Goal: Communication & Community: Answer question/provide support

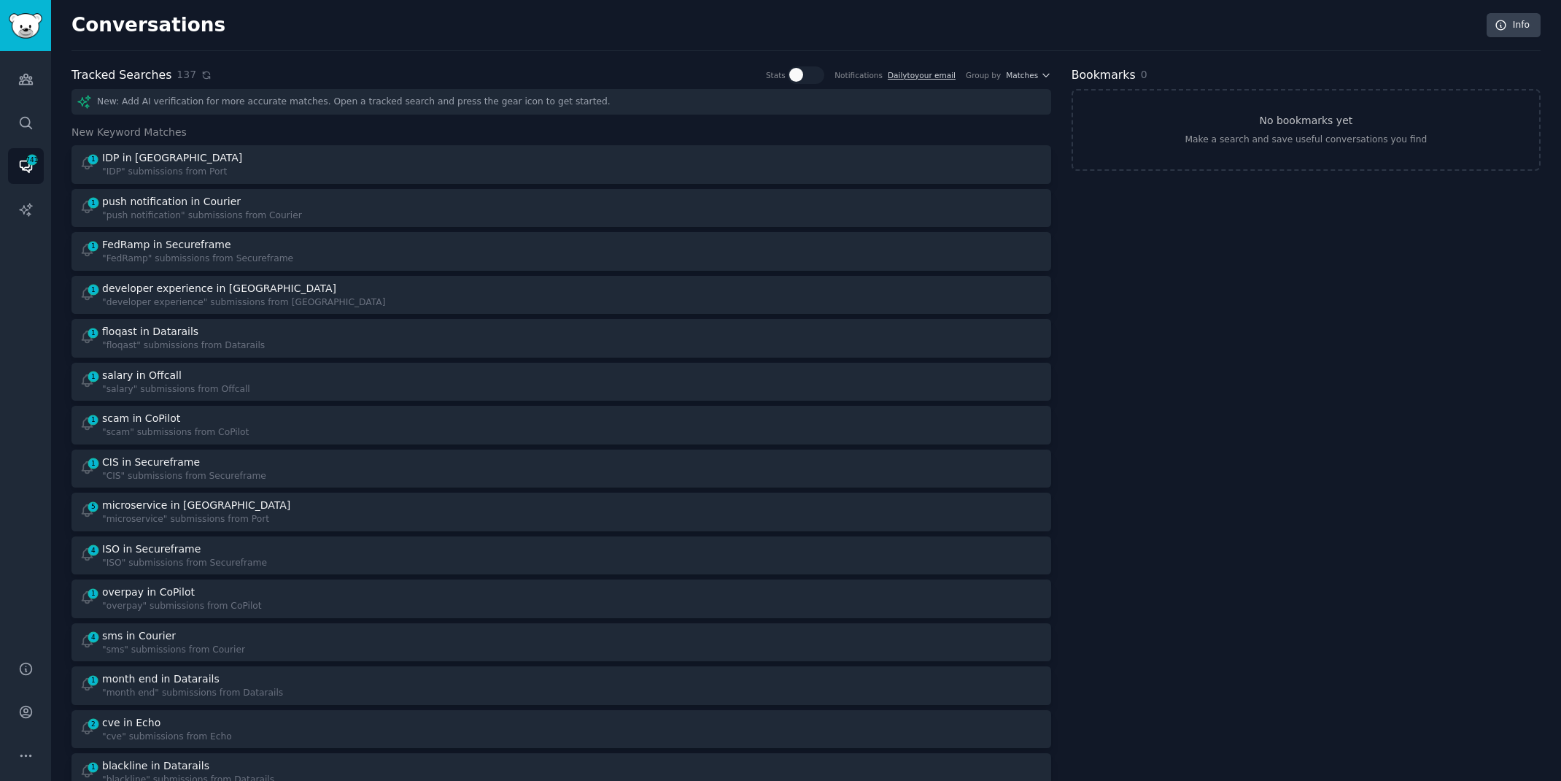
click at [201, 74] on icon at bounding box center [206, 75] width 10 height 10
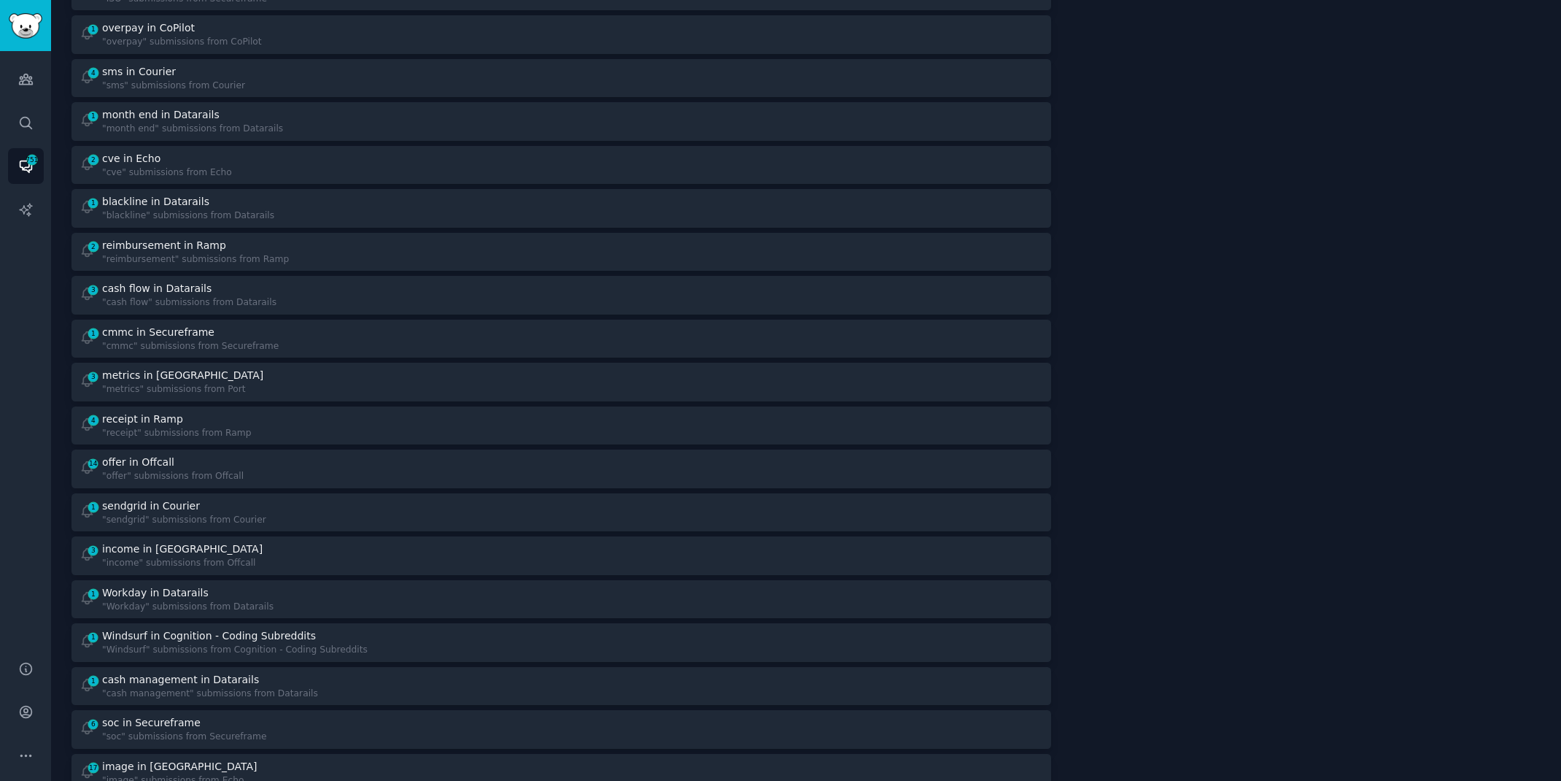
scroll to position [571, 0]
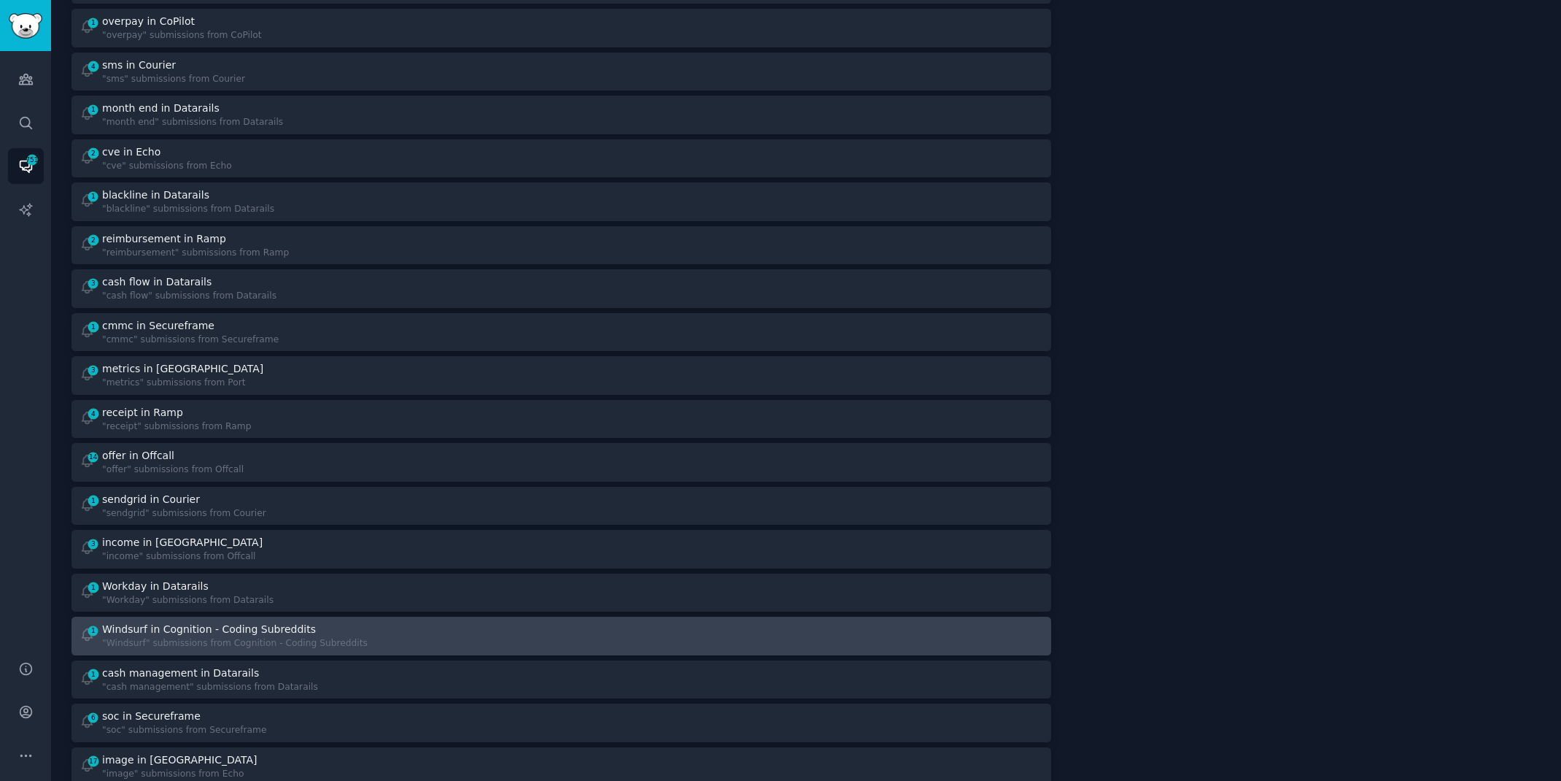
click at [333, 641] on div ""Windsurf" submissions from Cognition - Coding Subreddits" at bounding box center [235, 643] width 266 height 13
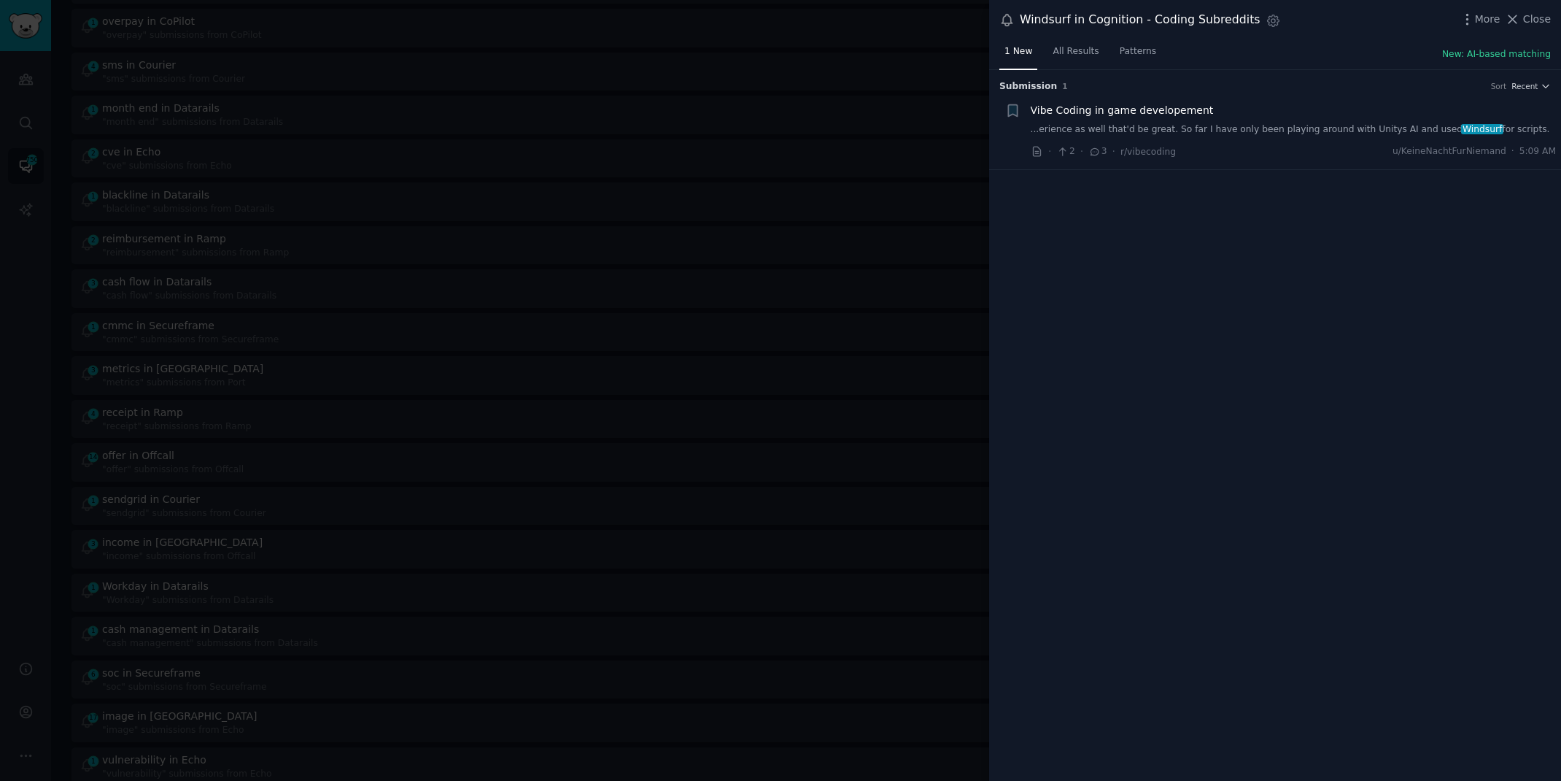
click at [1262, 134] on link "...erience as well that'd be great. So far I have only been playing around with…" at bounding box center [1294, 129] width 526 height 13
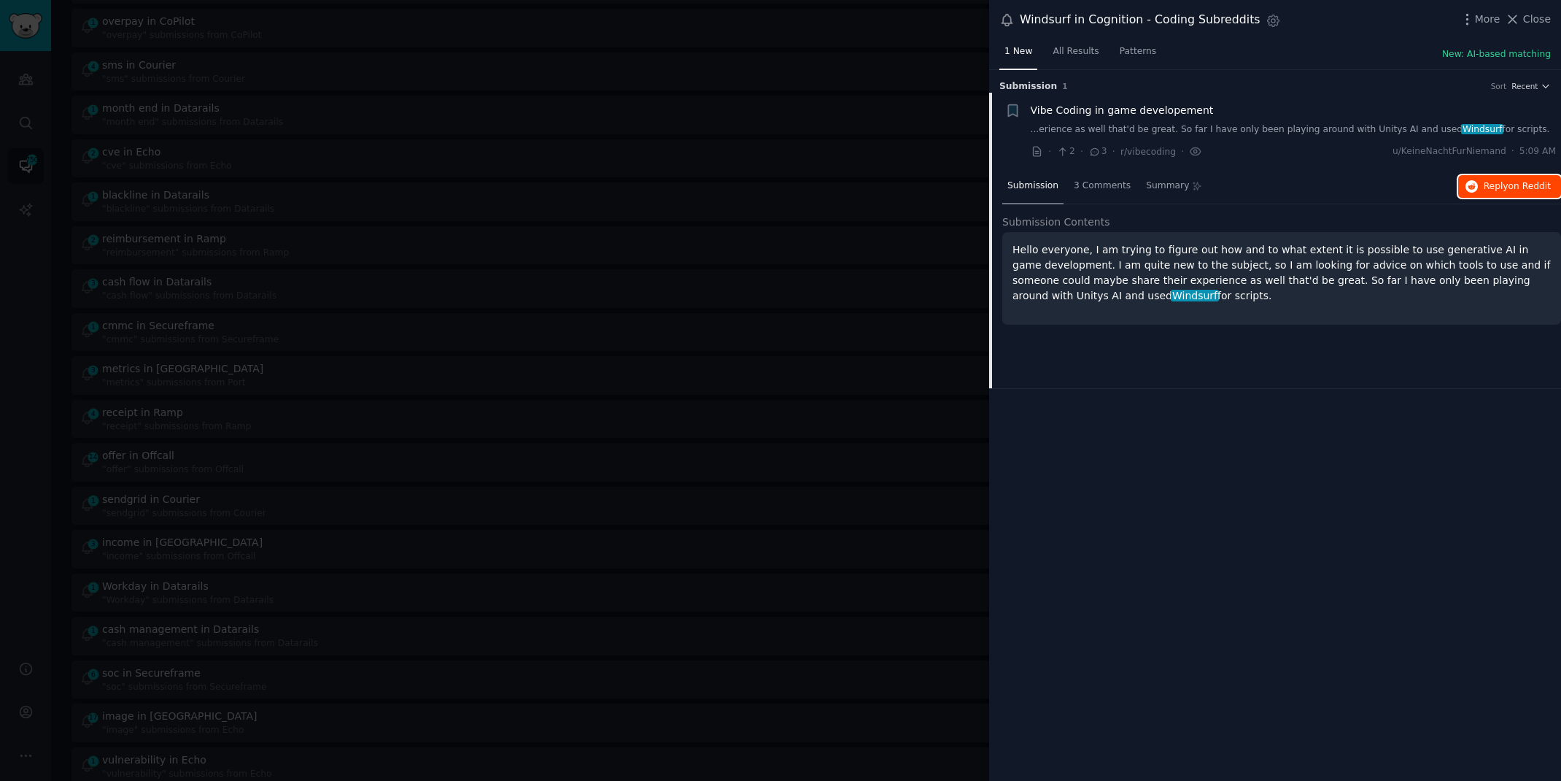
click at [1520, 192] on button "Reply on Reddit" at bounding box center [1510, 186] width 103 height 23
click at [35, 346] on div at bounding box center [780, 390] width 1561 height 781
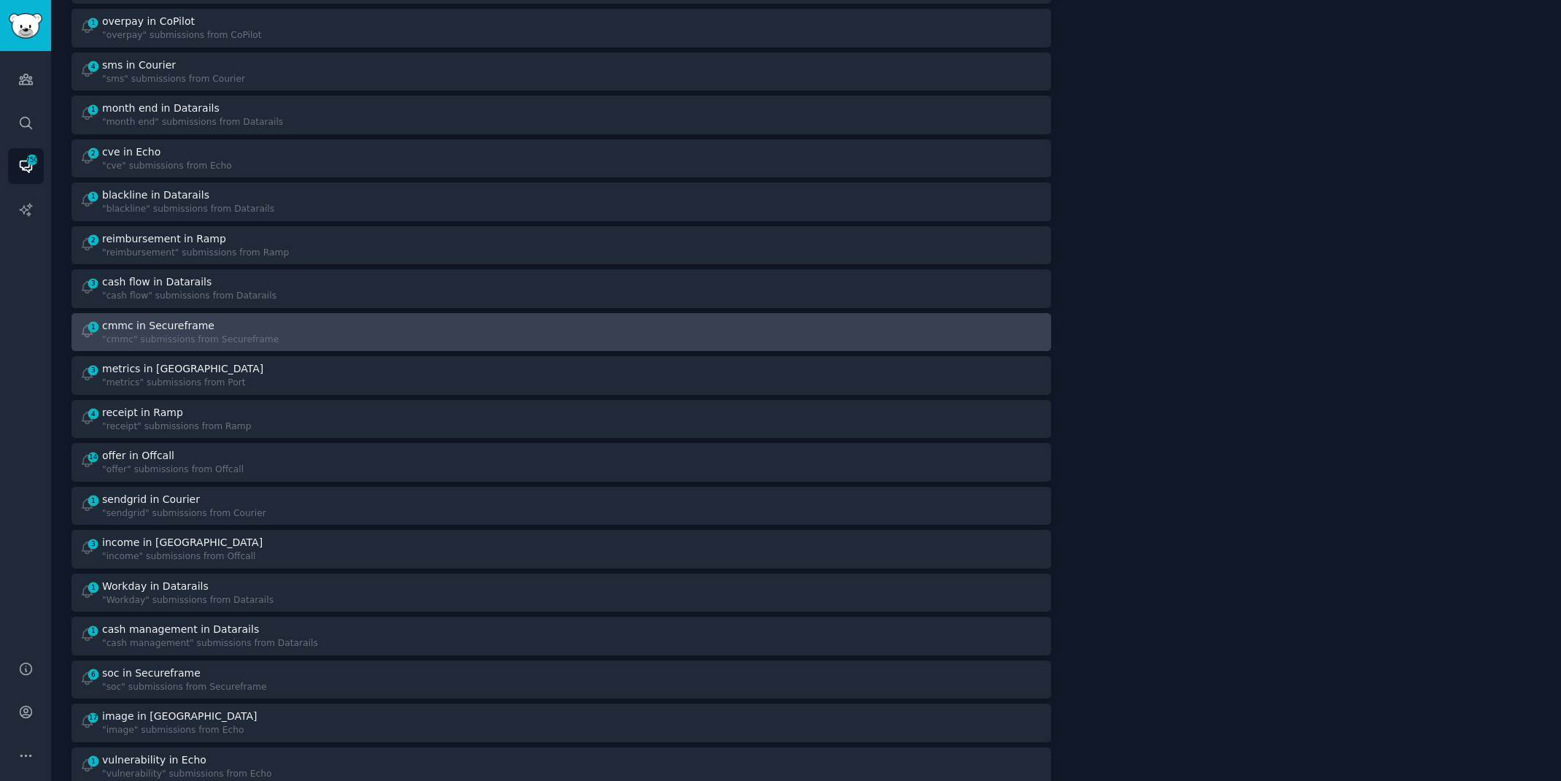
click at [347, 323] on div "1 cmmc in Secureframe "cmmc" submissions from Secureframe" at bounding box center [316, 332] width 472 height 28
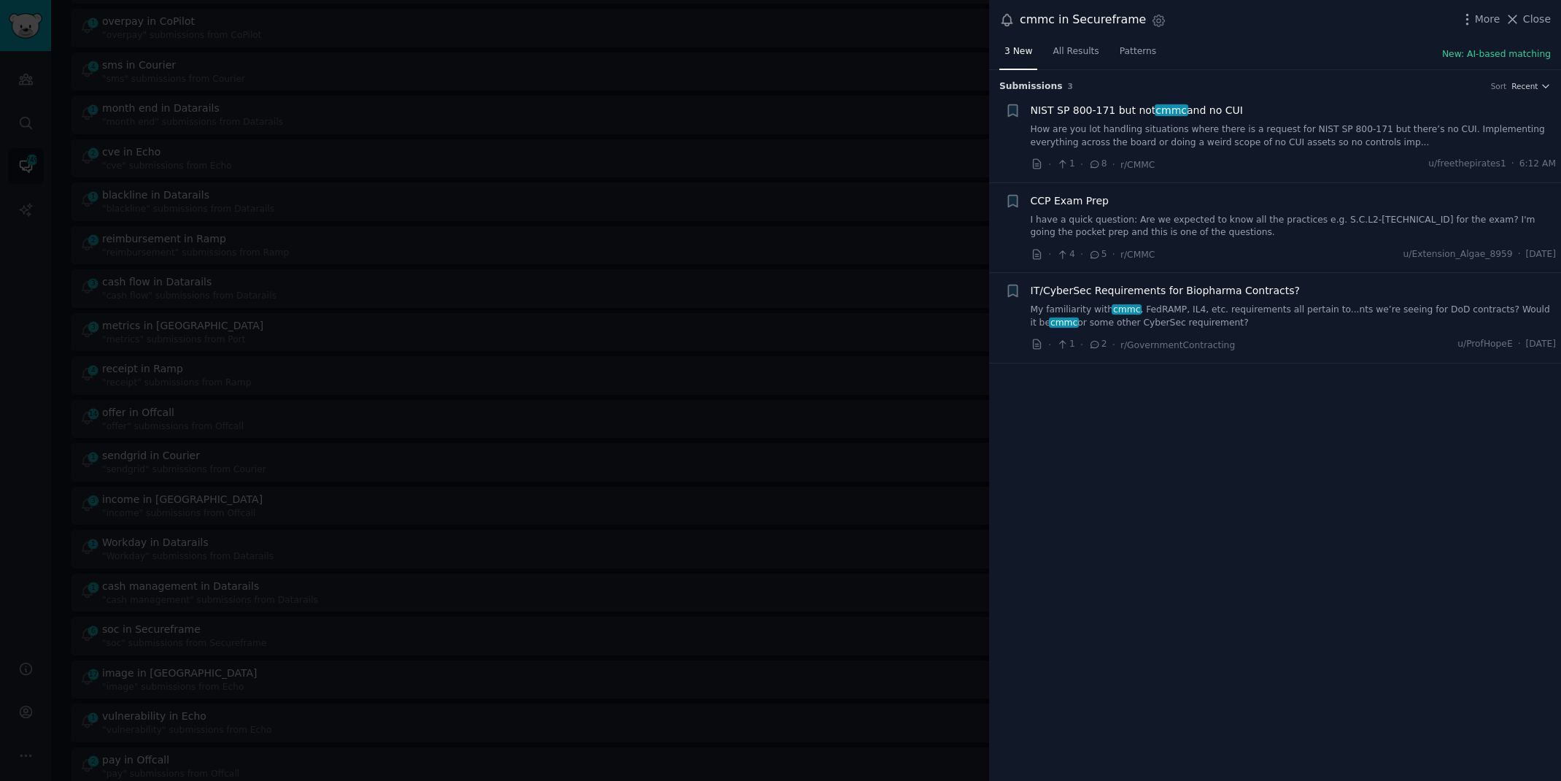
click at [1106, 314] on link "My familiarity with cmmc , FedRAMP, IL4, etc. requirements all pertain to...nts…" at bounding box center [1294, 317] width 526 height 26
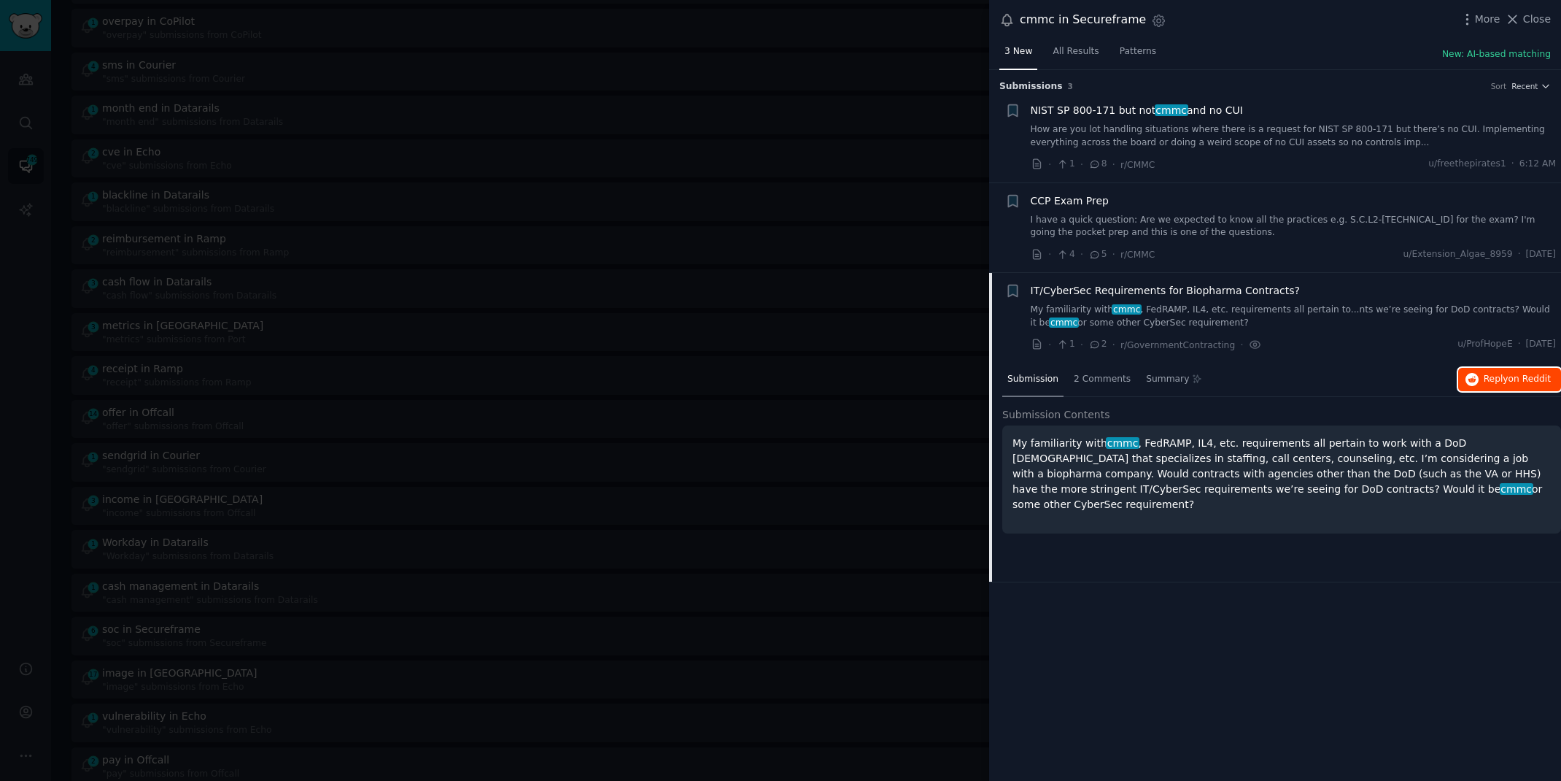
click at [1487, 382] on span "Reply on Reddit" at bounding box center [1517, 379] width 67 height 13
click at [406, 19] on div at bounding box center [780, 390] width 1561 height 781
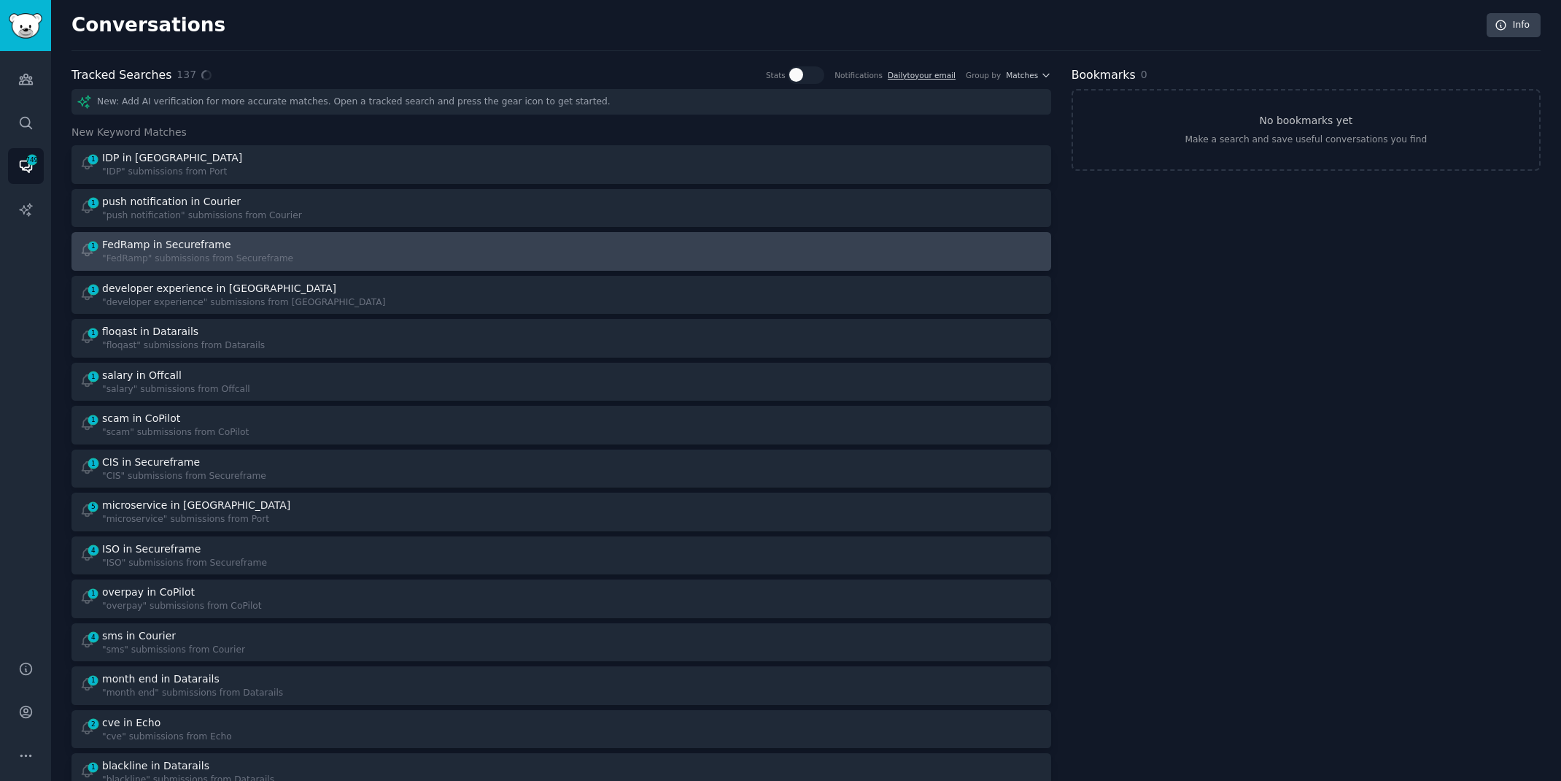
click at [285, 258] on div "1 FedRamp in Secureframe "FedRamp" submissions from Secureframe" at bounding box center [316, 251] width 472 height 28
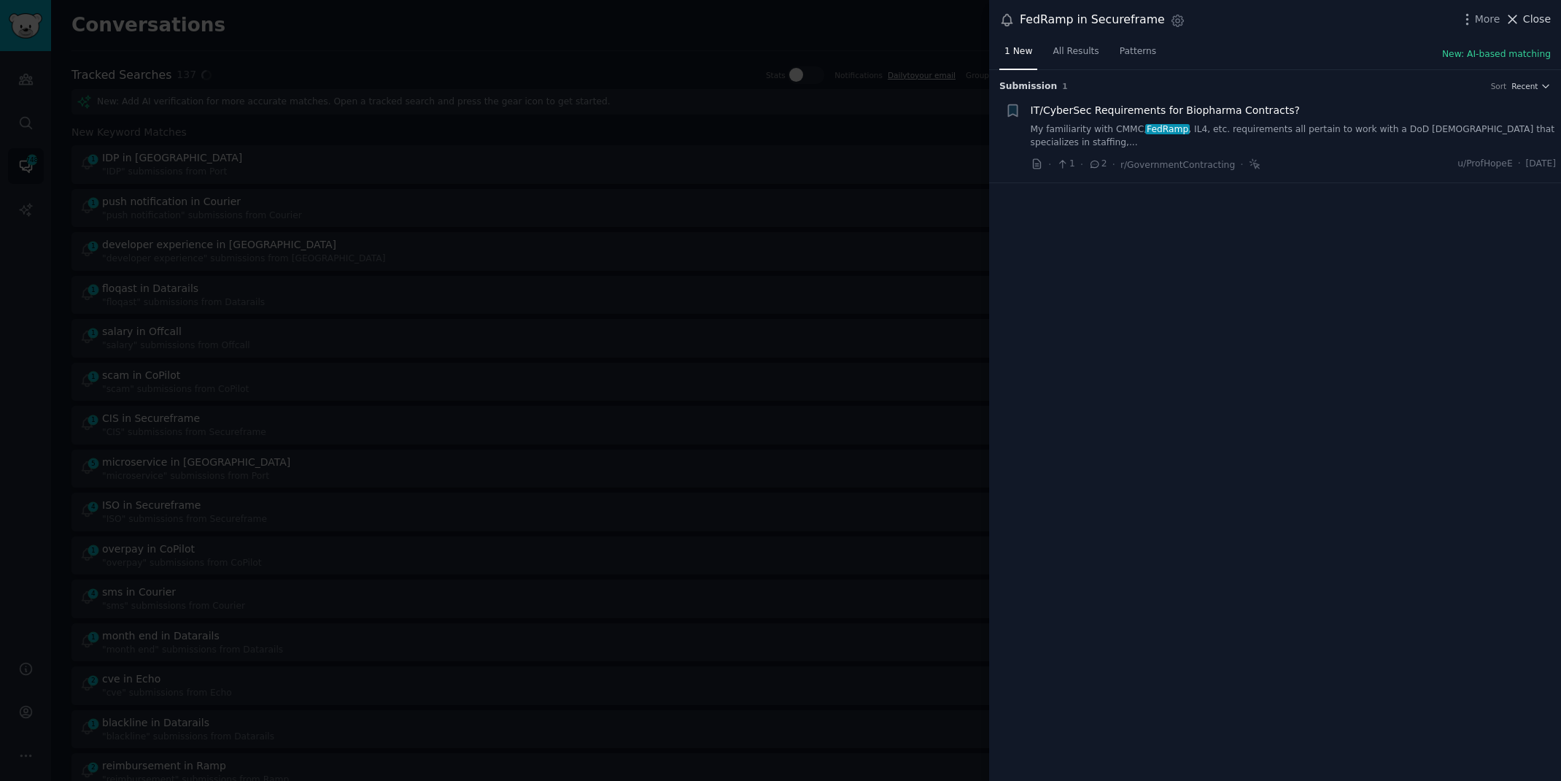
click at [1517, 15] on icon at bounding box center [1514, 19] width 8 height 8
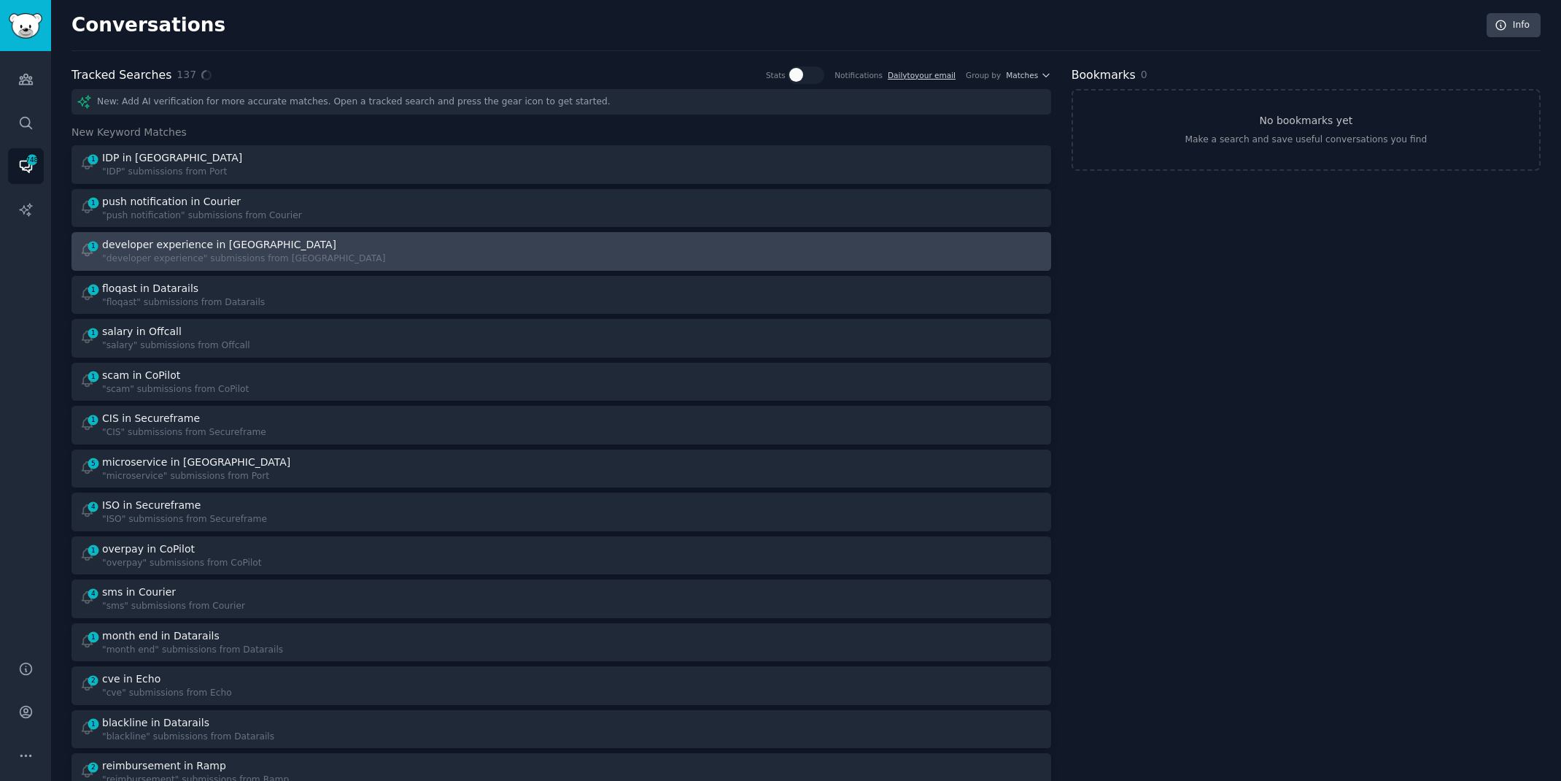
click at [545, 243] on div "1 developer experience in Port "developer experience" submissions from [GEOGRAP…" at bounding box center [316, 251] width 472 height 28
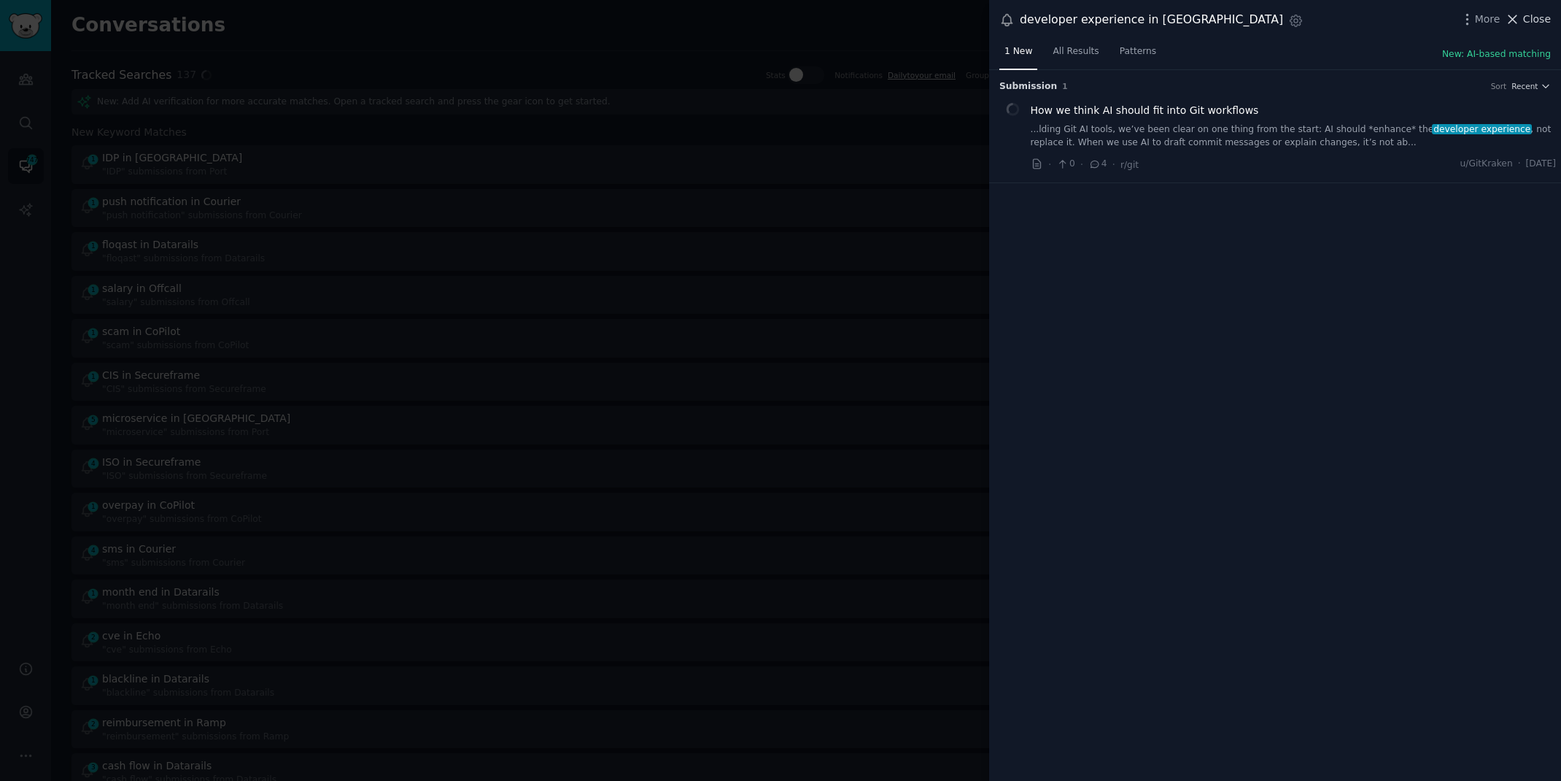
click at [1525, 13] on span "Close" at bounding box center [1538, 19] width 28 height 15
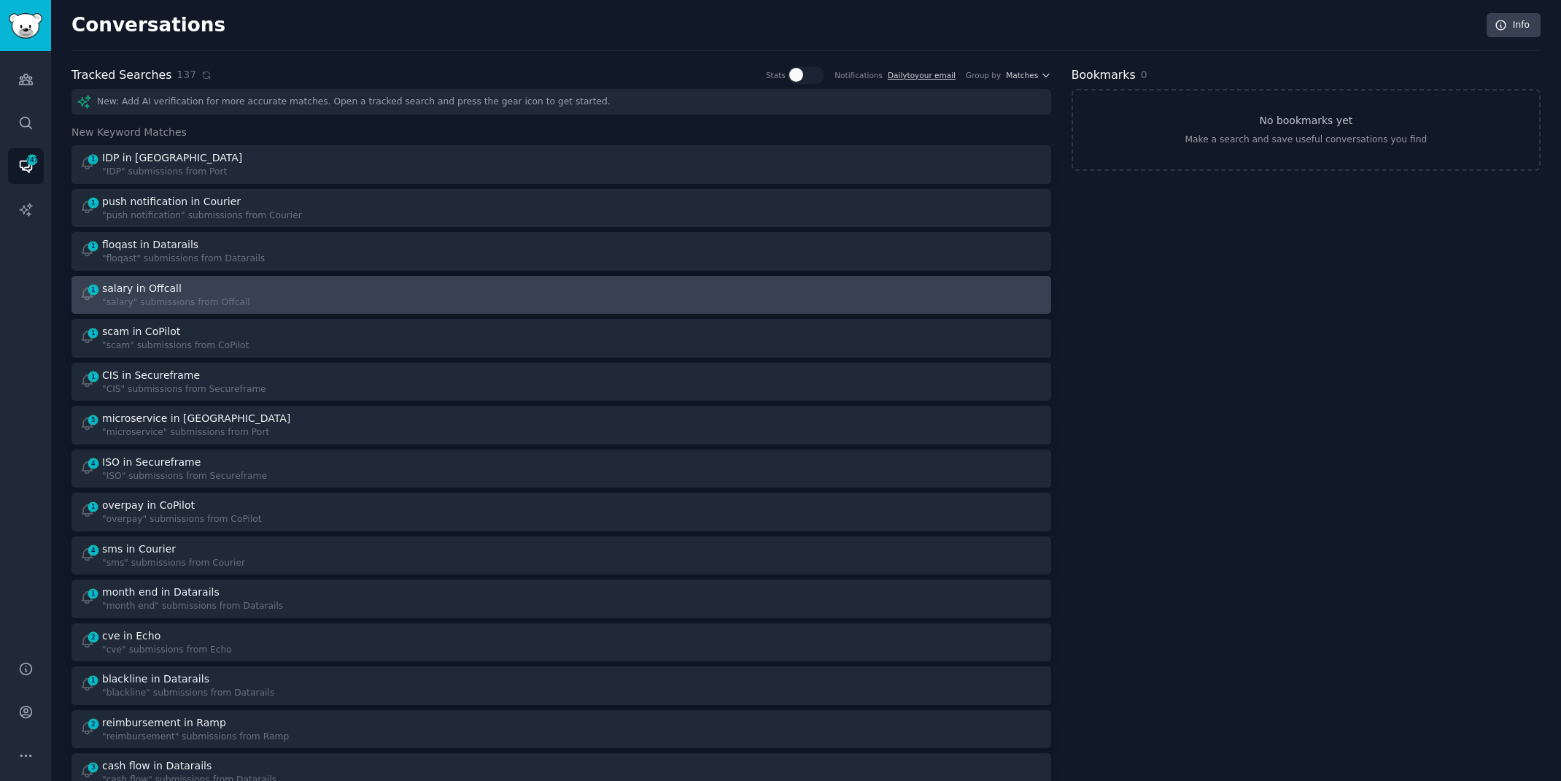
click at [708, 296] on div at bounding box center [807, 295] width 472 height 28
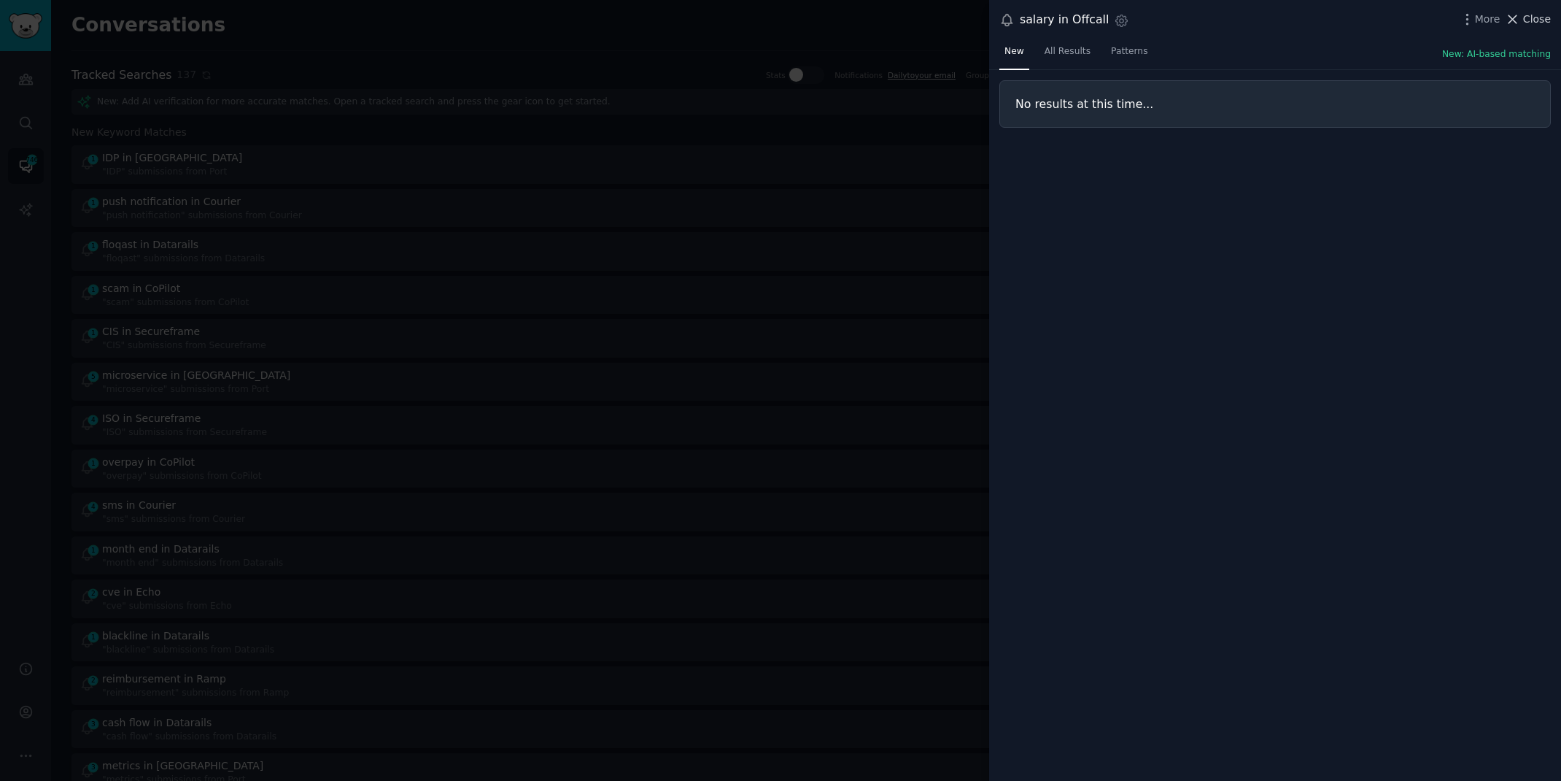
click at [1529, 21] on span "Close" at bounding box center [1538, 19] width 28 height 15
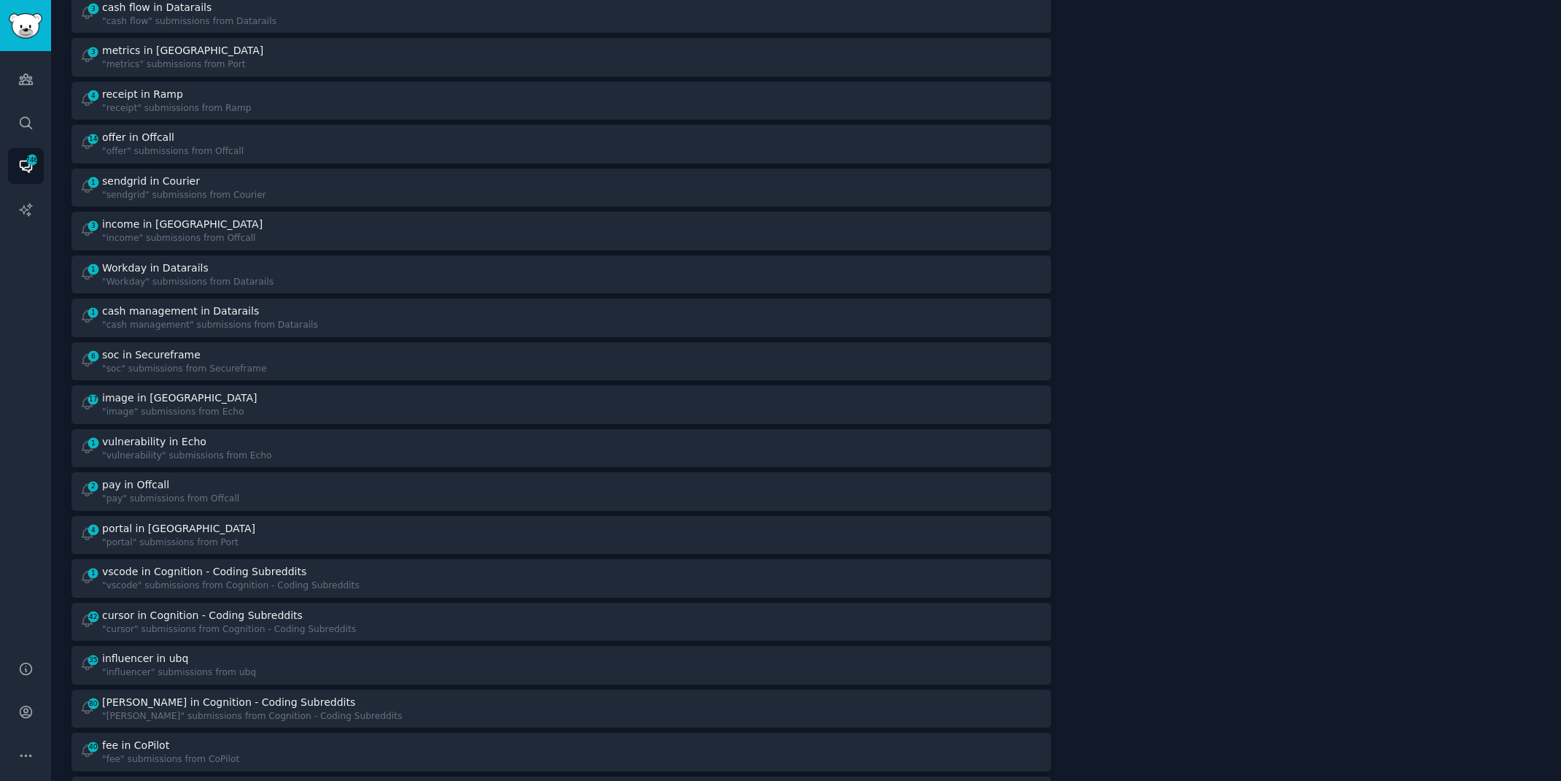
scroll to position [755, 0]
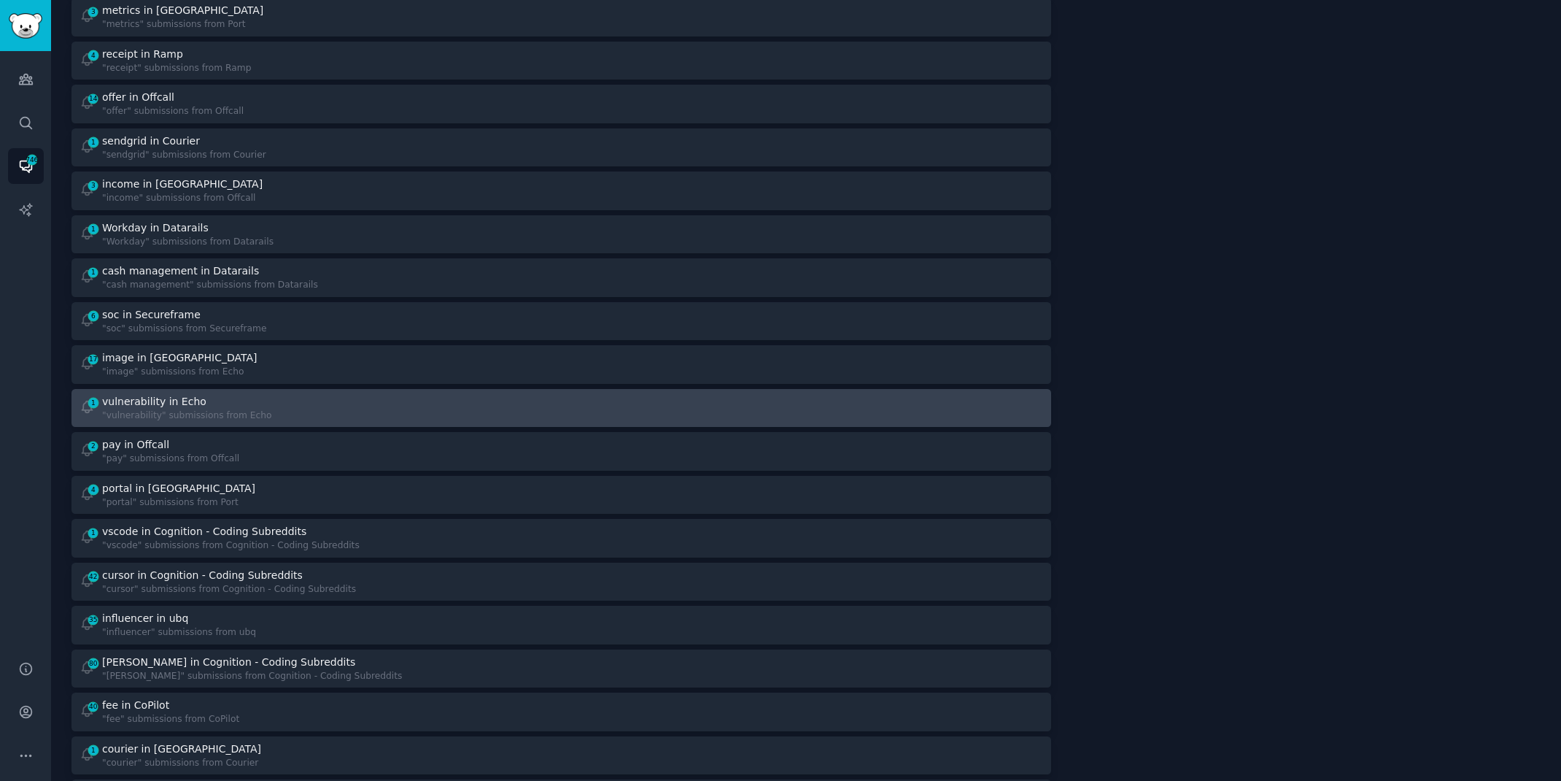
click at [450, 406] on div "1 vulnerability in Echo "vulnerability" submissions from Echo" at bounding box center [316, 408] width 472 height 28
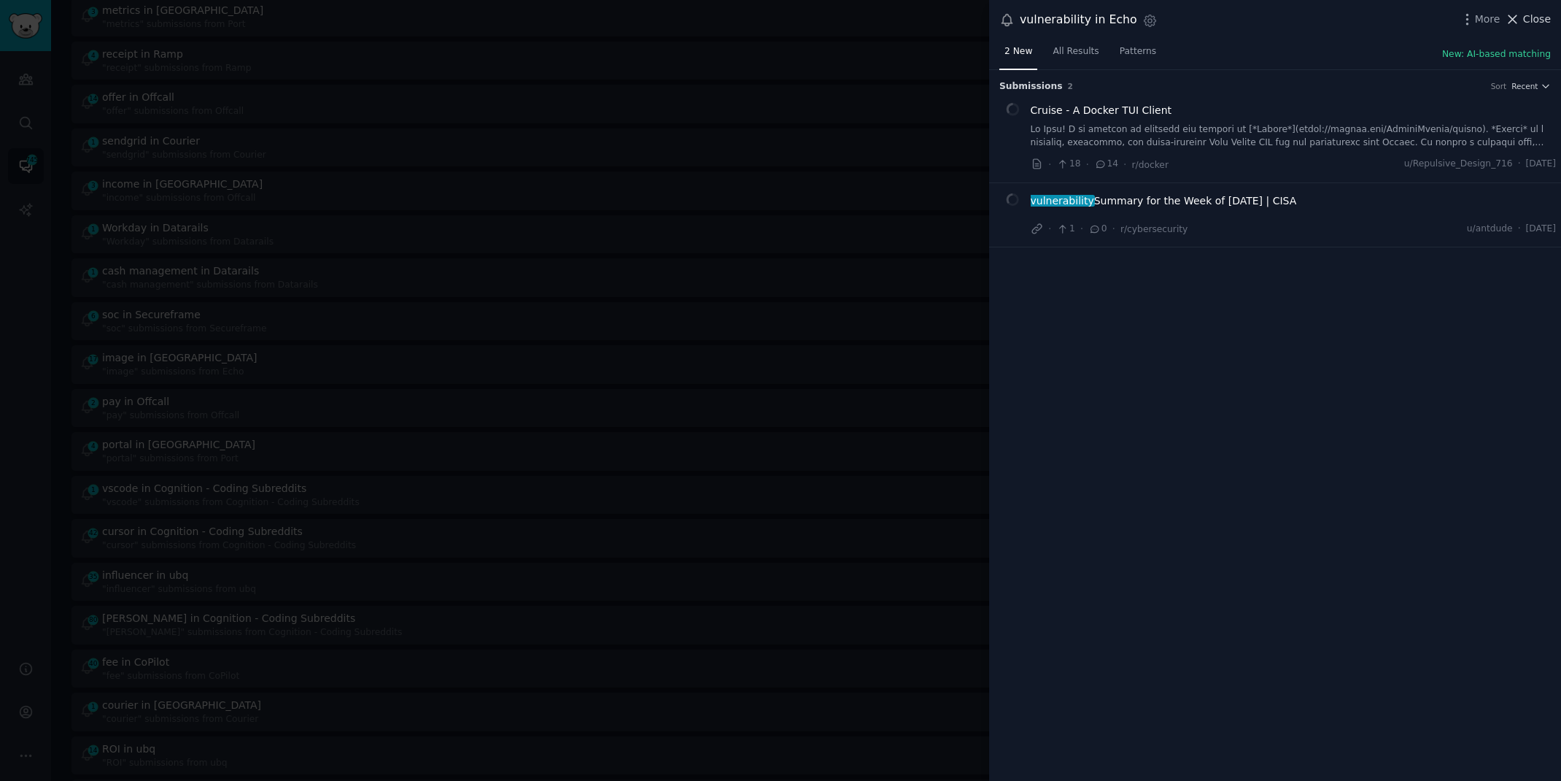
click at [1523, 20] on button "Close" at bounding box center [1528, 19] width 46 height 15
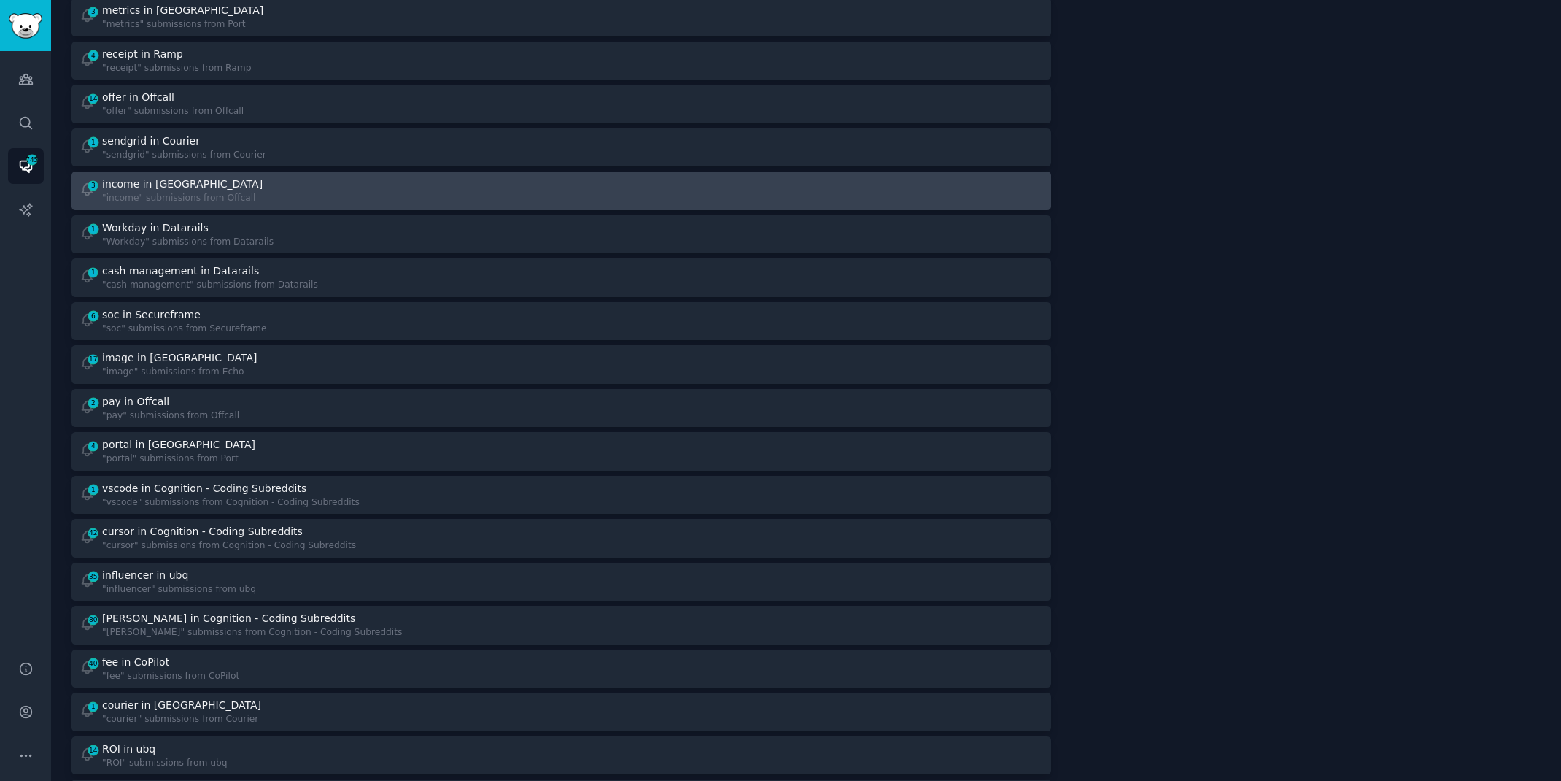
click at [455, 196] on div "3 income in Offcall "income" submissions from Offcall" at bounding box center [316, 191] width 472 height 28
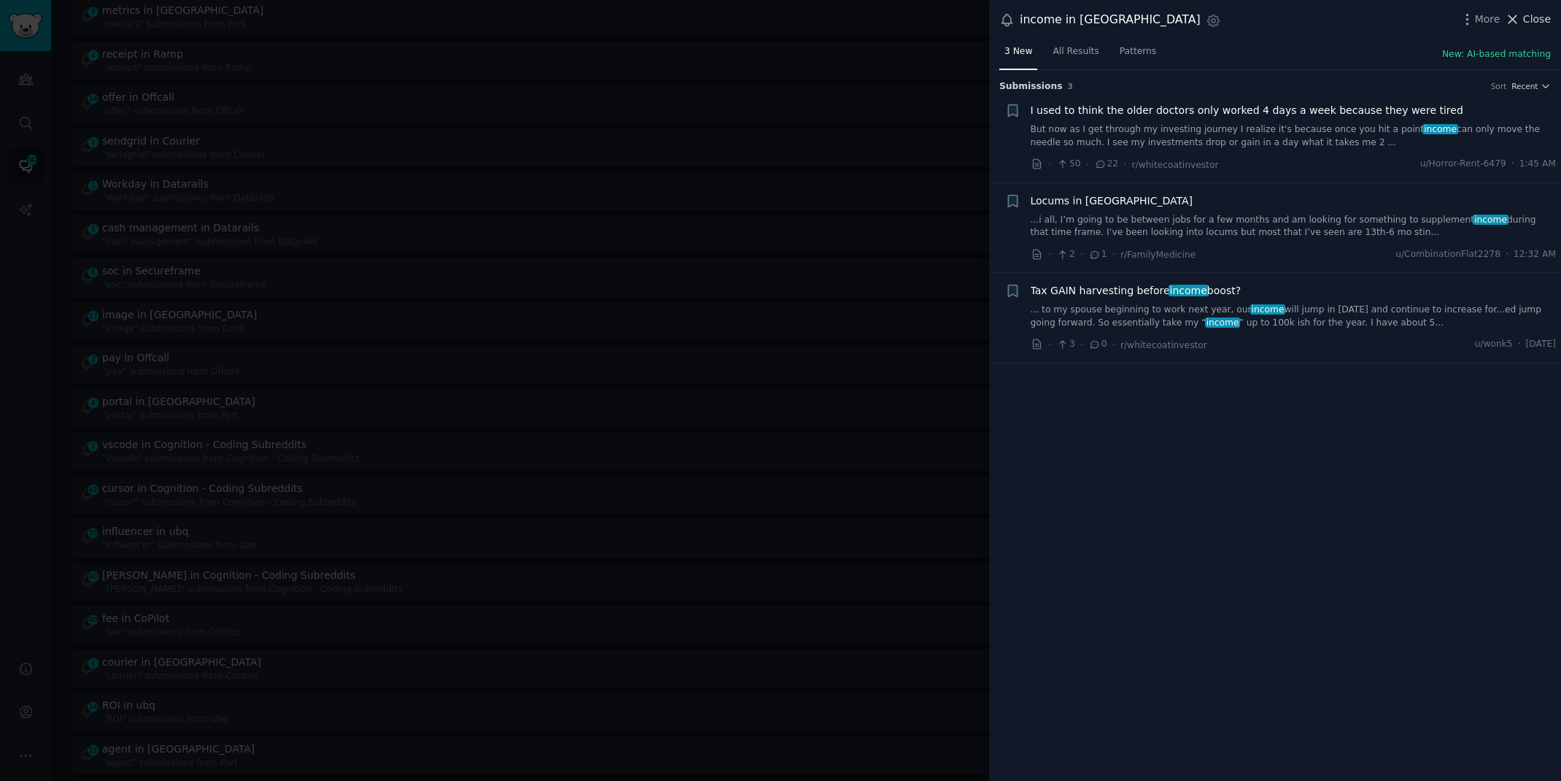
click at [1543, 18] on span "Close" at bounding box center [1538, 19] width 28 height 15
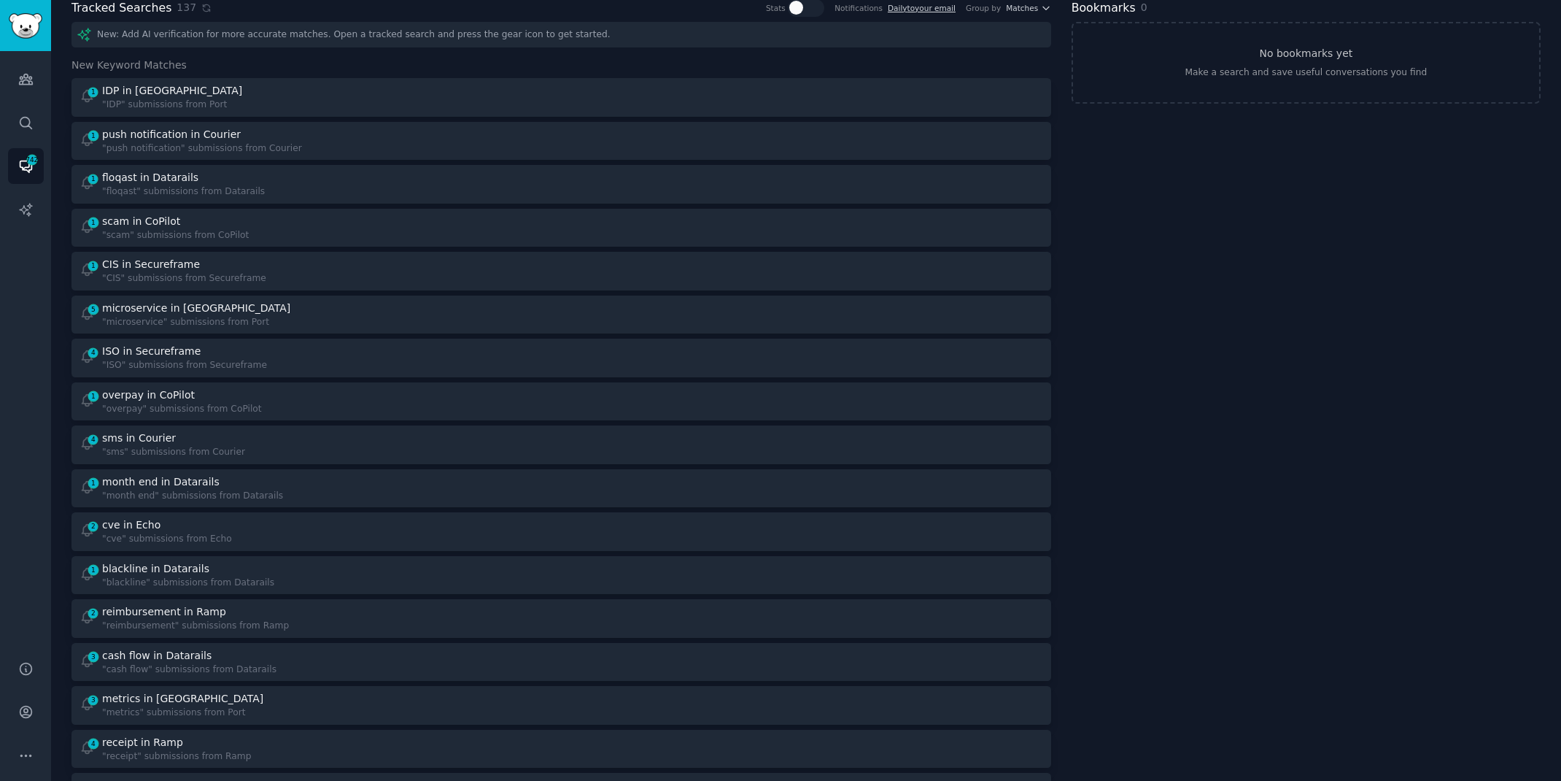
scroll to position [63, 0]
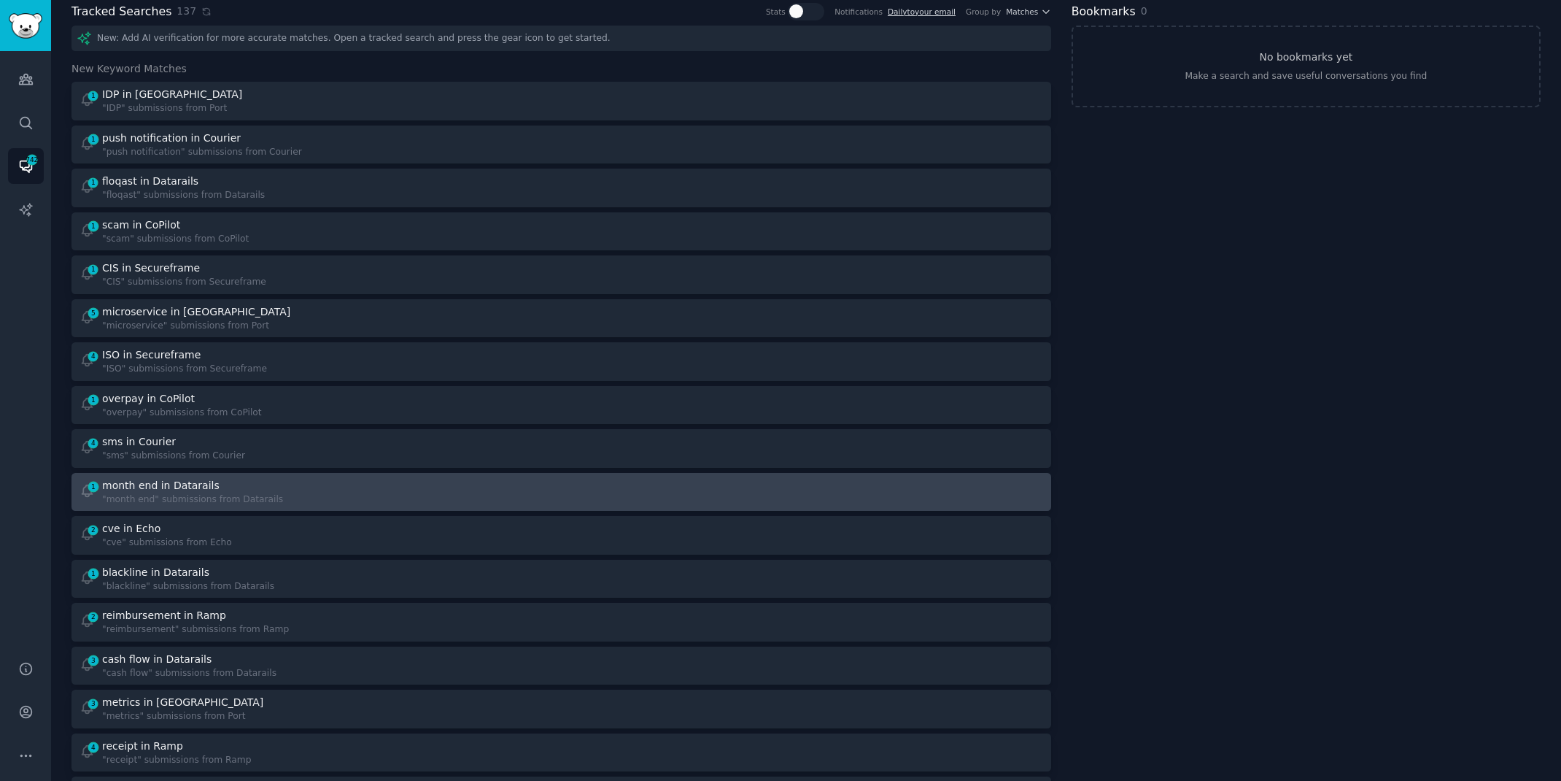
click at [379, 474] on link "1 month end in Datarails "month end" submissions from Datarails" at bounding box center [562, 492] width 980 height 39
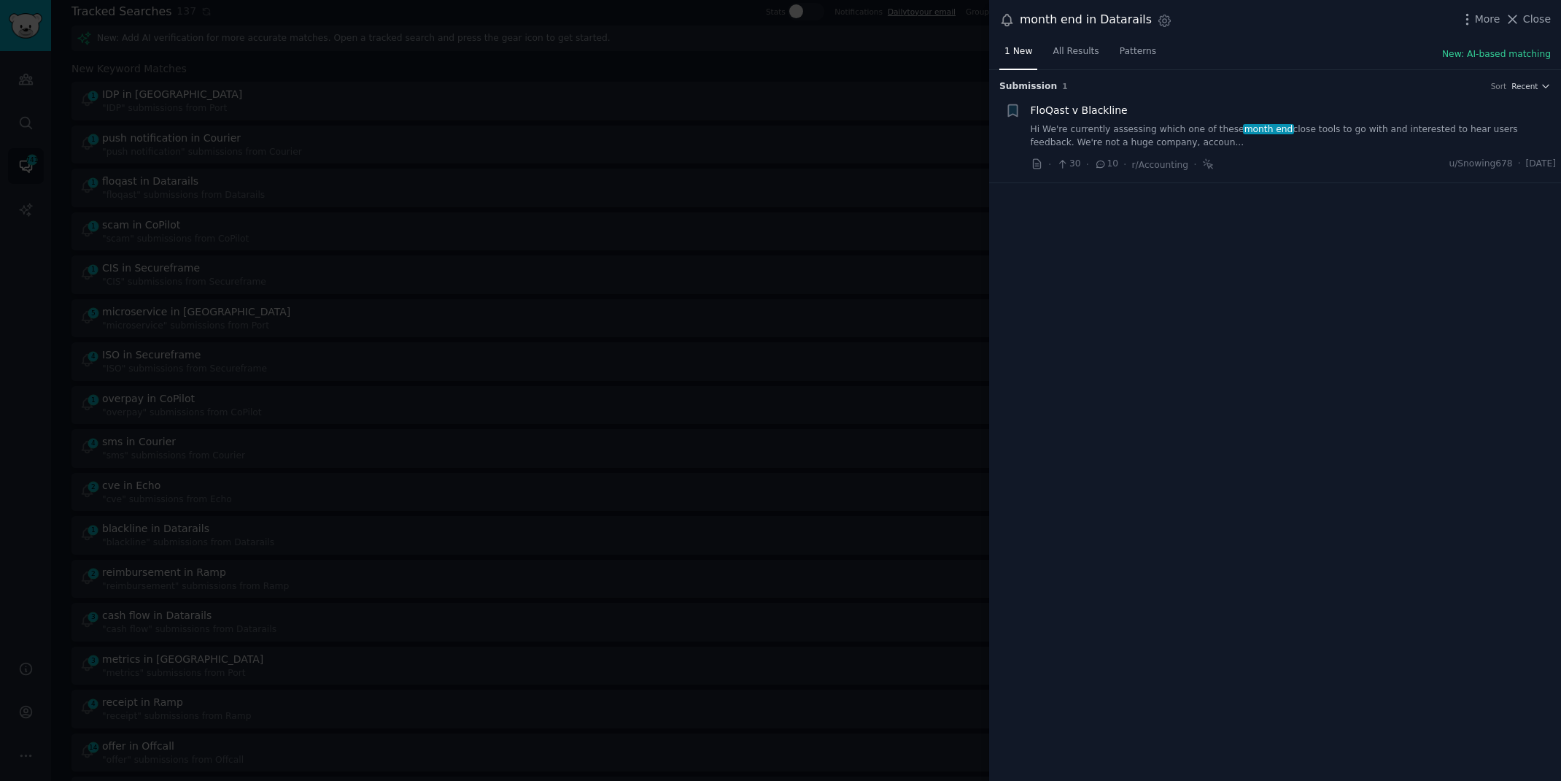
click at [1132, 131] on link "Hi We're currently assessing which one of these month end close tools to go wit…" at bounding box center [1294, 136] width 526 height 26
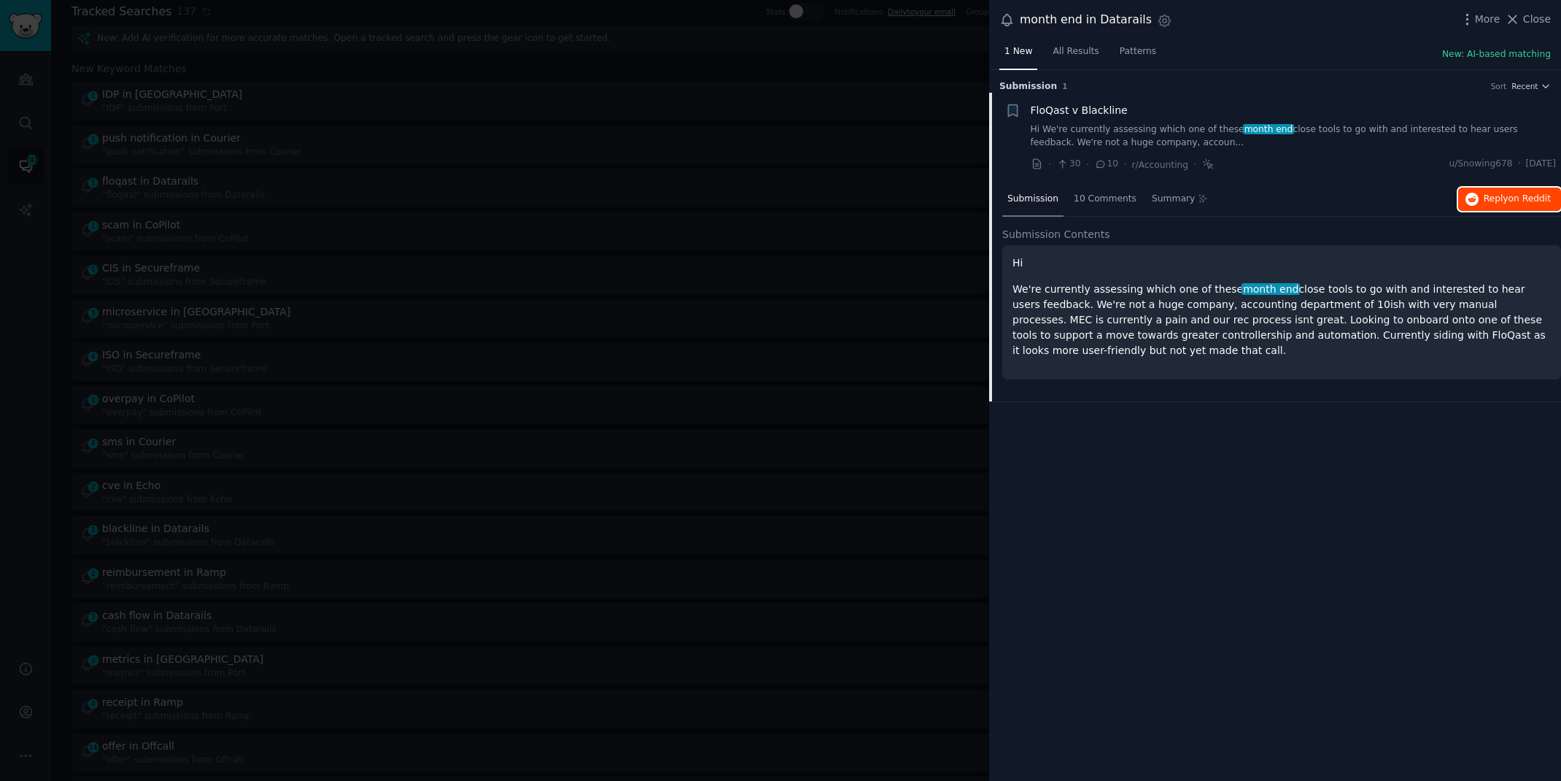
click at [1520, 188] on button "Reply on Reddit" at bounding box center [1510, 199] width 103 height 23
click at [45, 503] on div at bounding box center [780, 390] width 1561 height 781
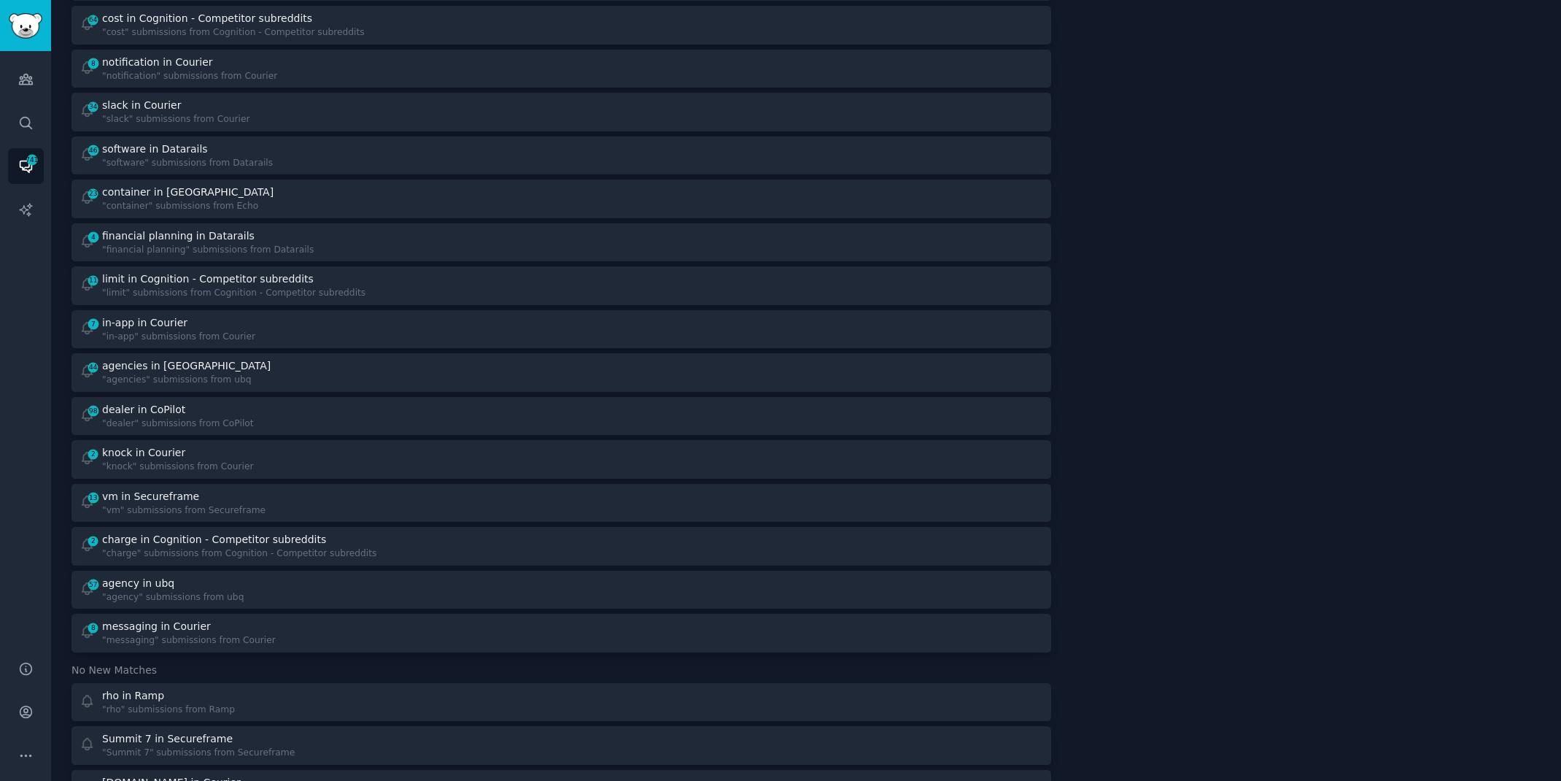
scroll to position [1529, 0]
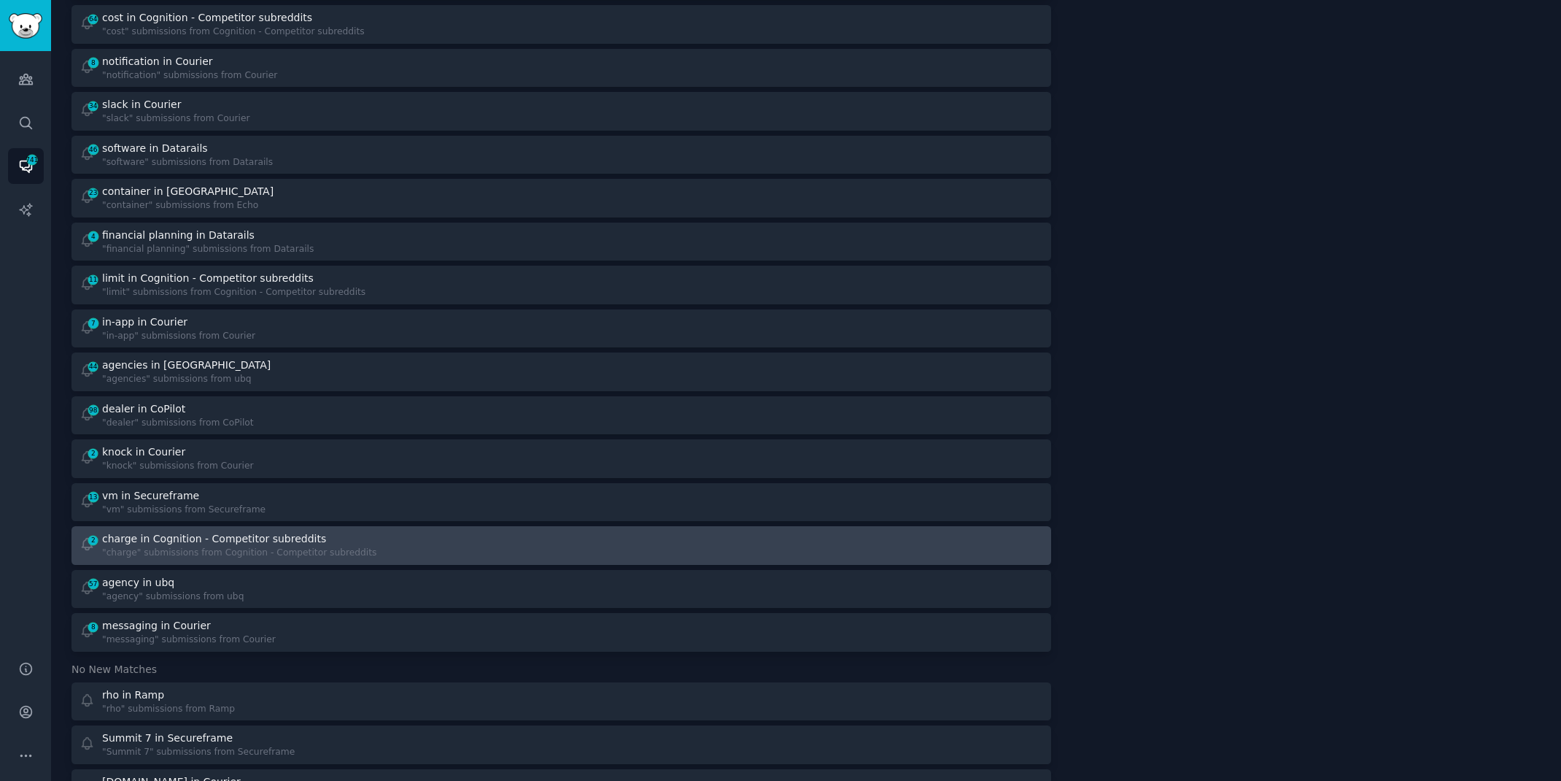
click at [264, 536] on div "charge in Cognition - Competitor subreddits" at bounding box center [214, 538] width 224 height 15
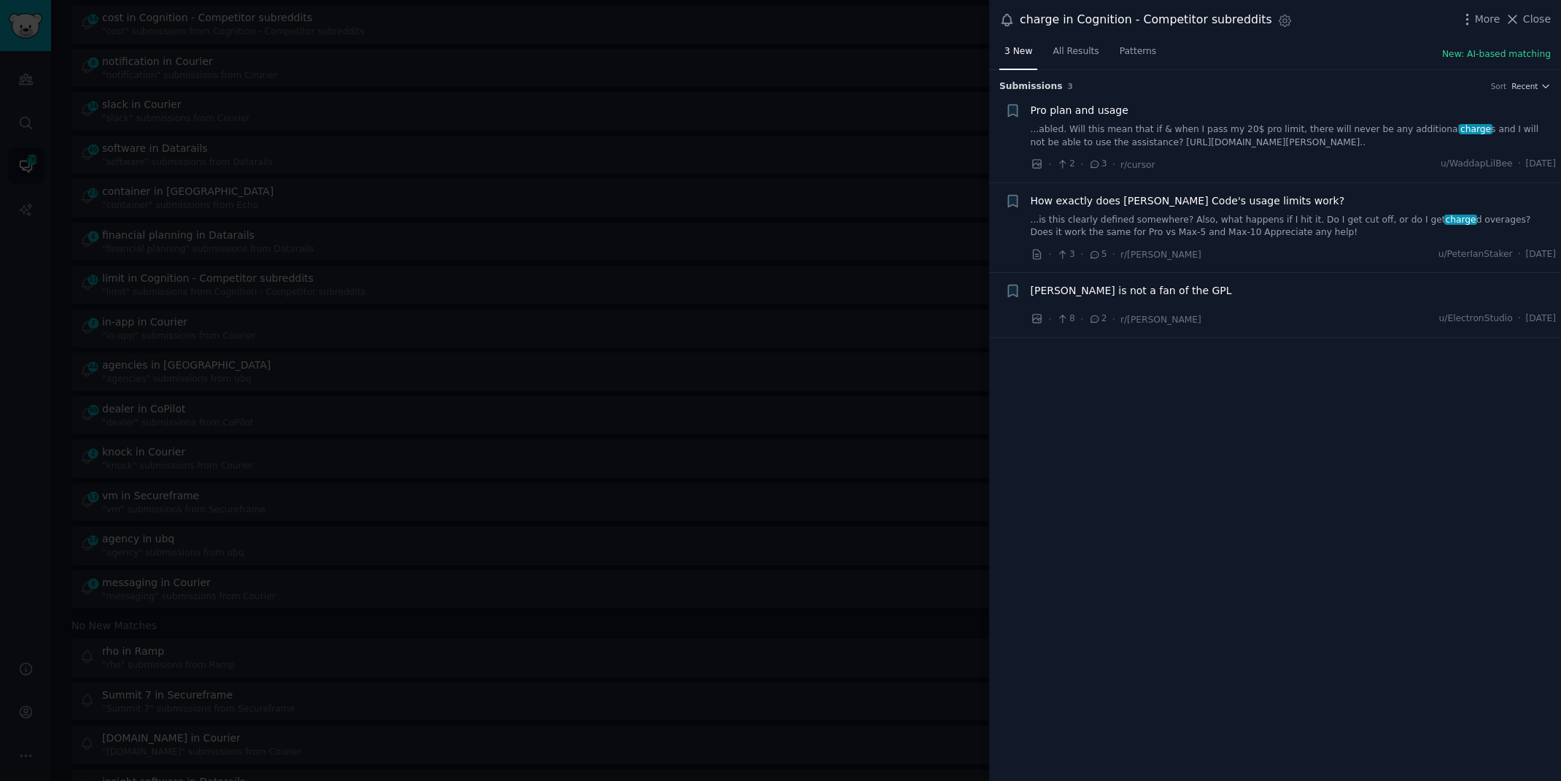
click at [1366, 135] on link "...abled. Will this mean that if & when I pass my 20$ pro limit, there will nev…" at bounding box center [1294, 136] width 526 height 26
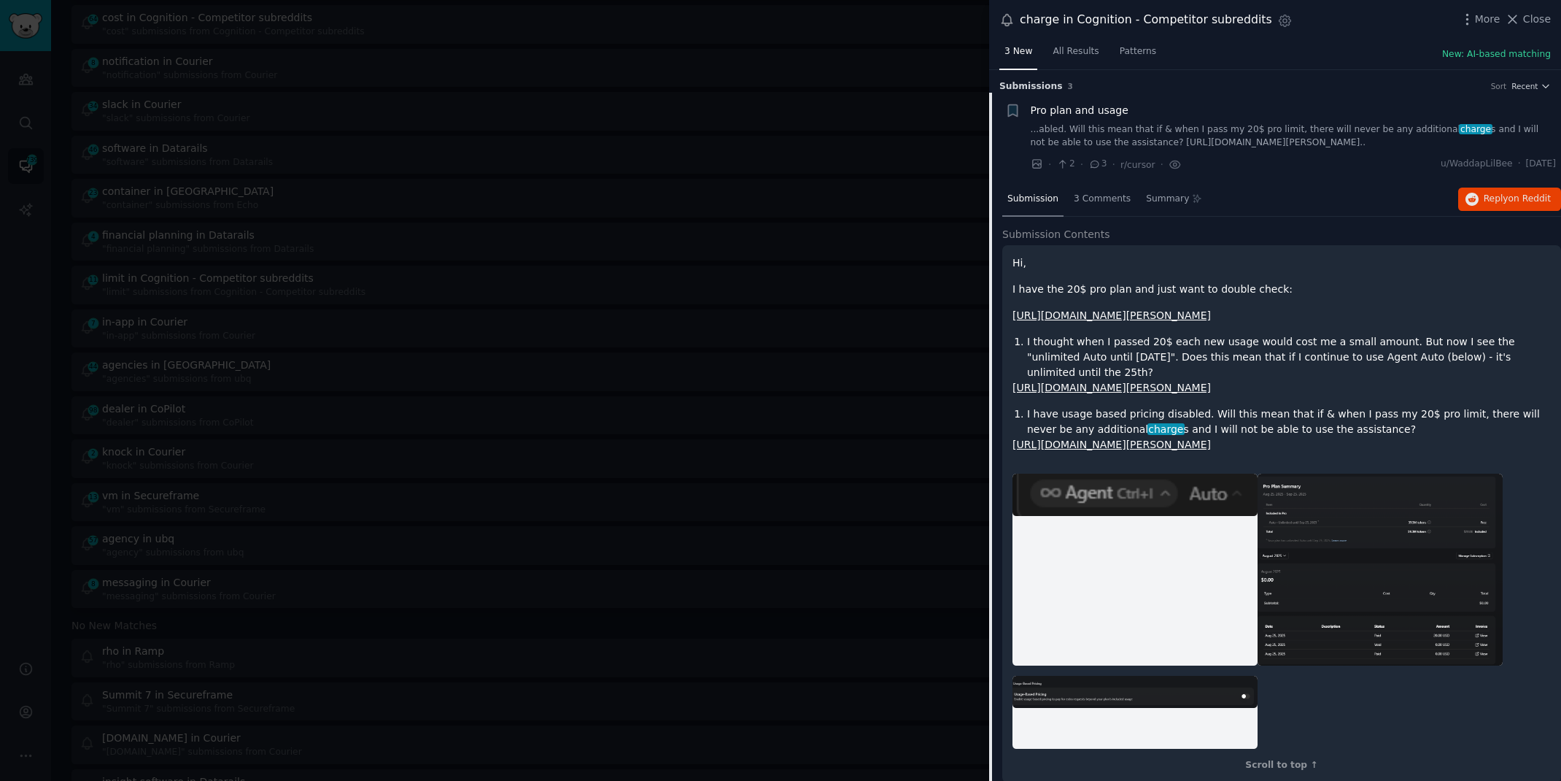
scroll to position [23, 0]
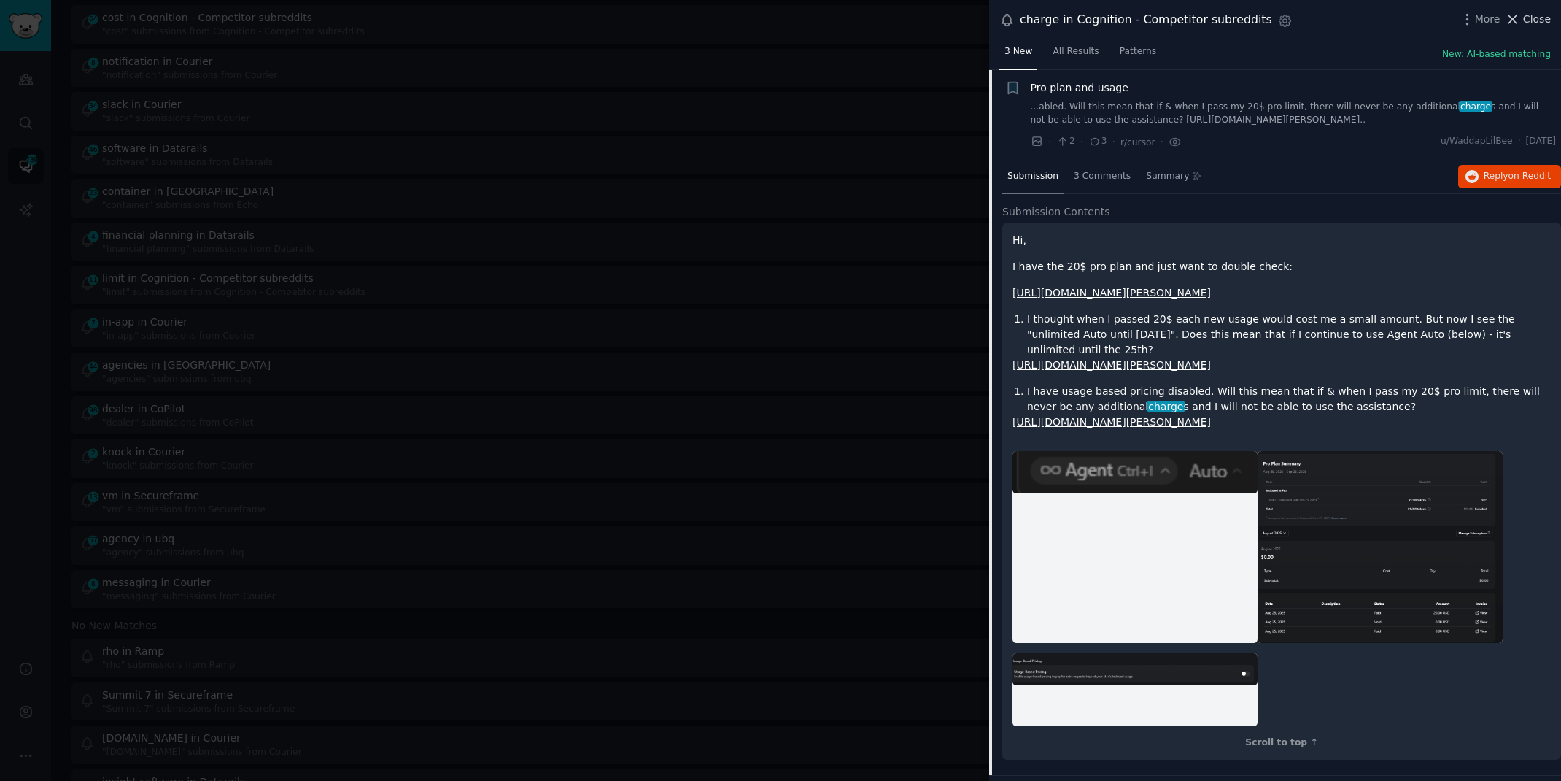
click at [1517, 26] on icon at bounding box center [1512, 19] width 15 height 15
